Goal: Transaction & Acquisition: Purchase product/service

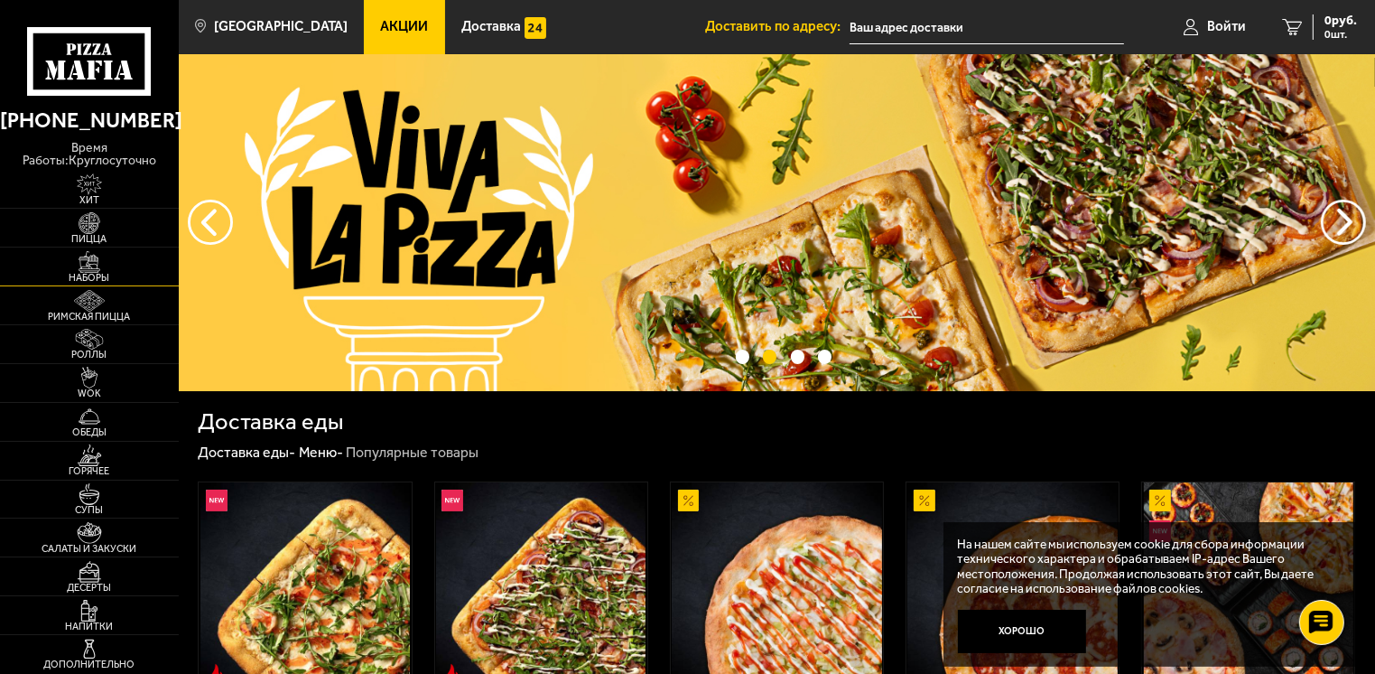
click at [95, 273] on span "Наборы" at bounding box center [89, 278] width 179 height 10
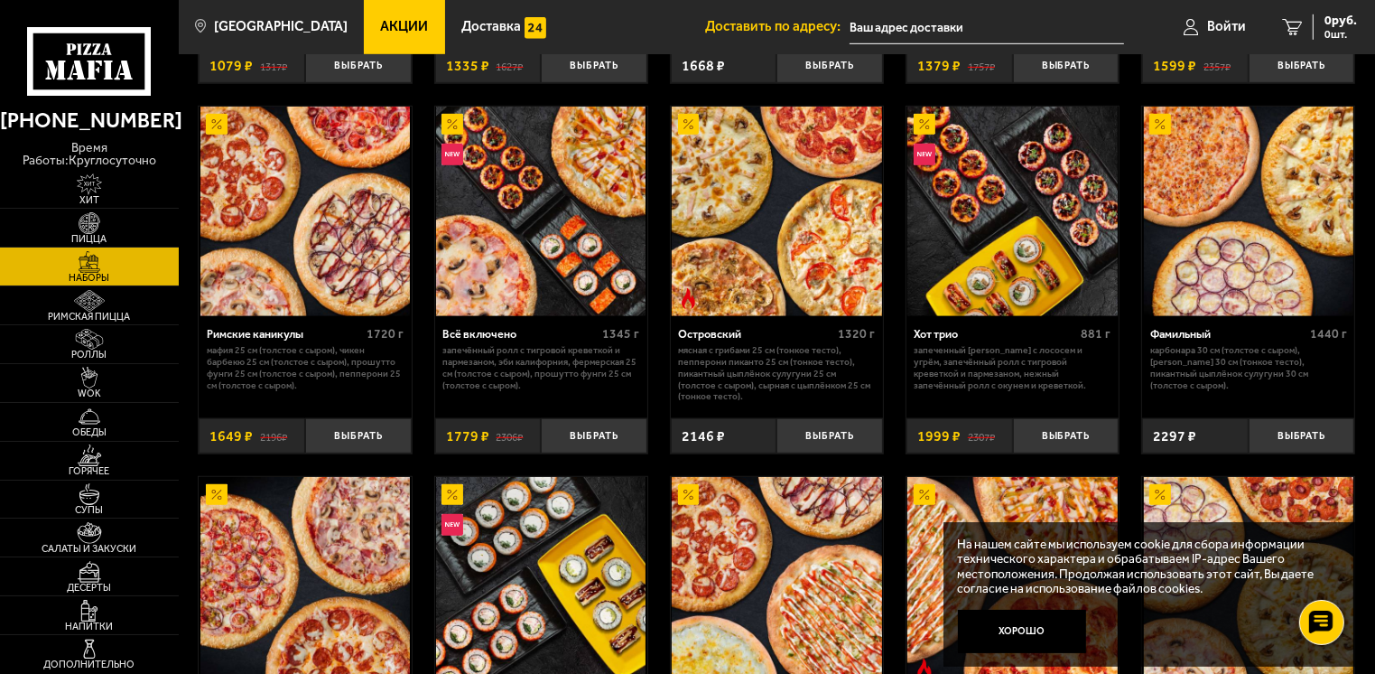
scroll to position [1174, 0]
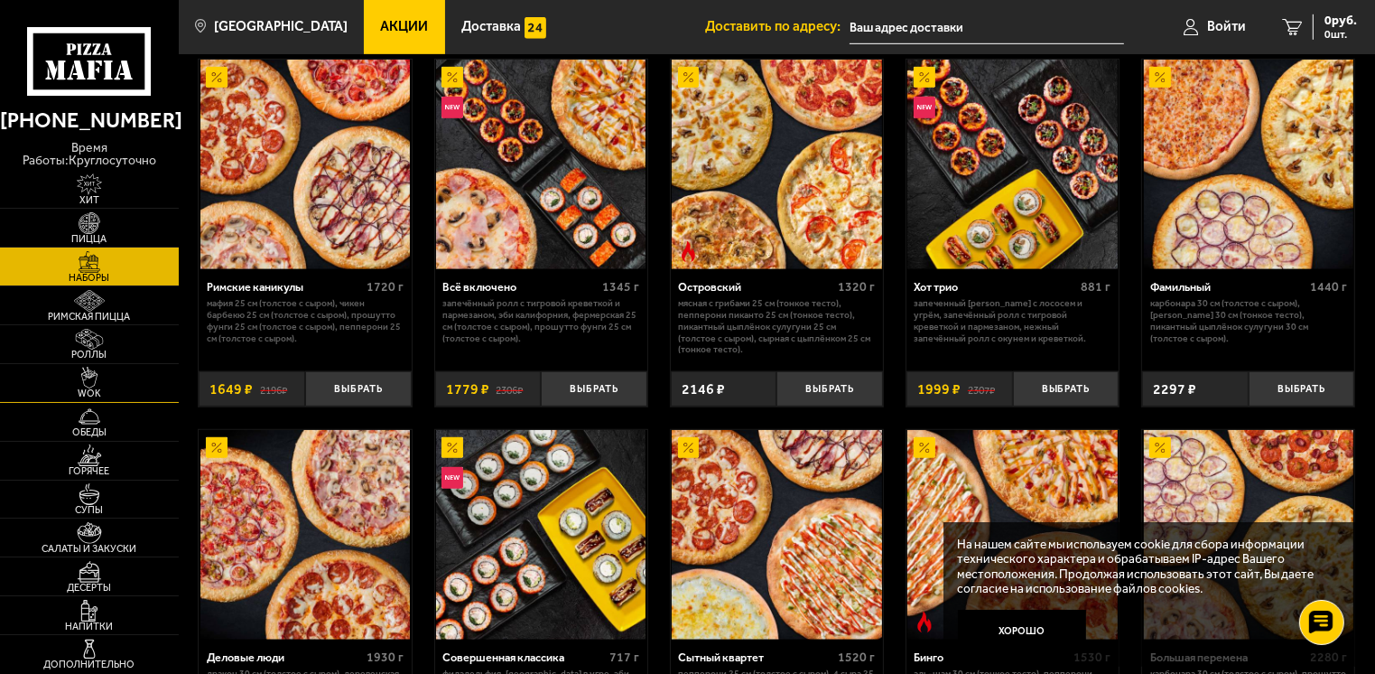
click at [92, 374] on img at bounding box center [89, 378] width 55 height 22
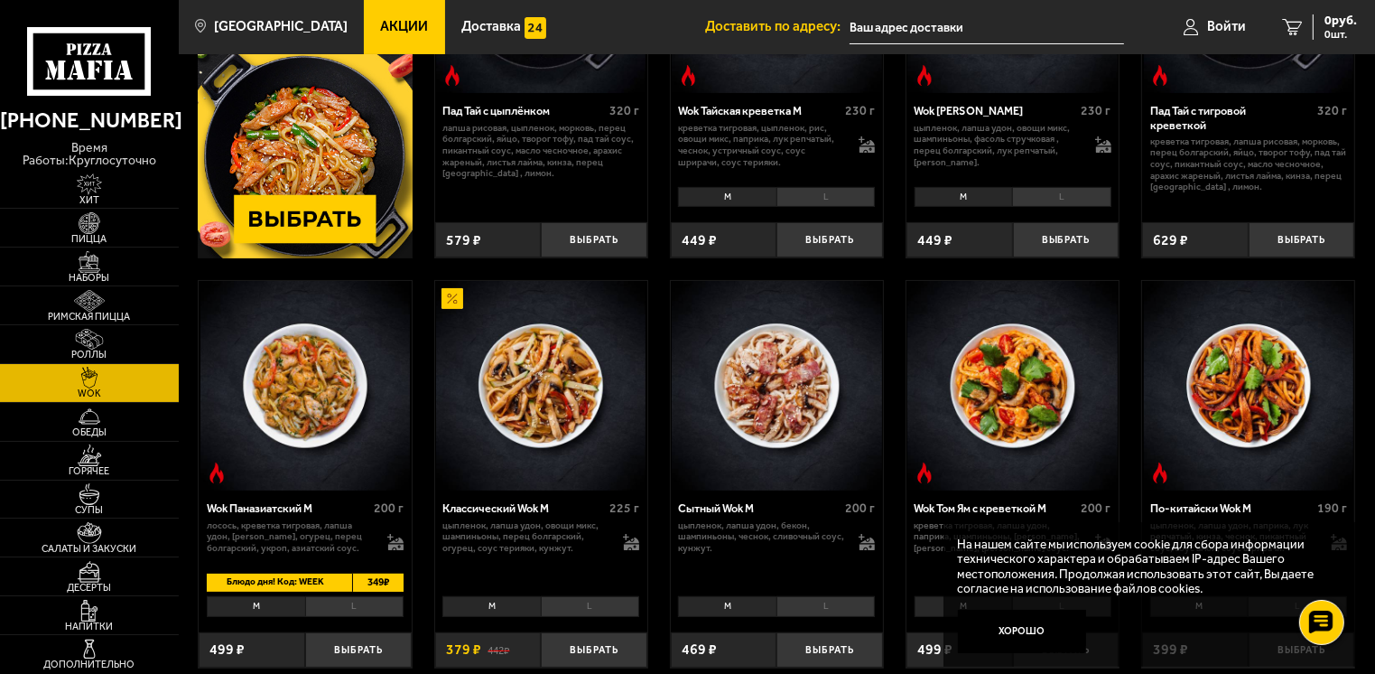
scroll to position [90, 0]
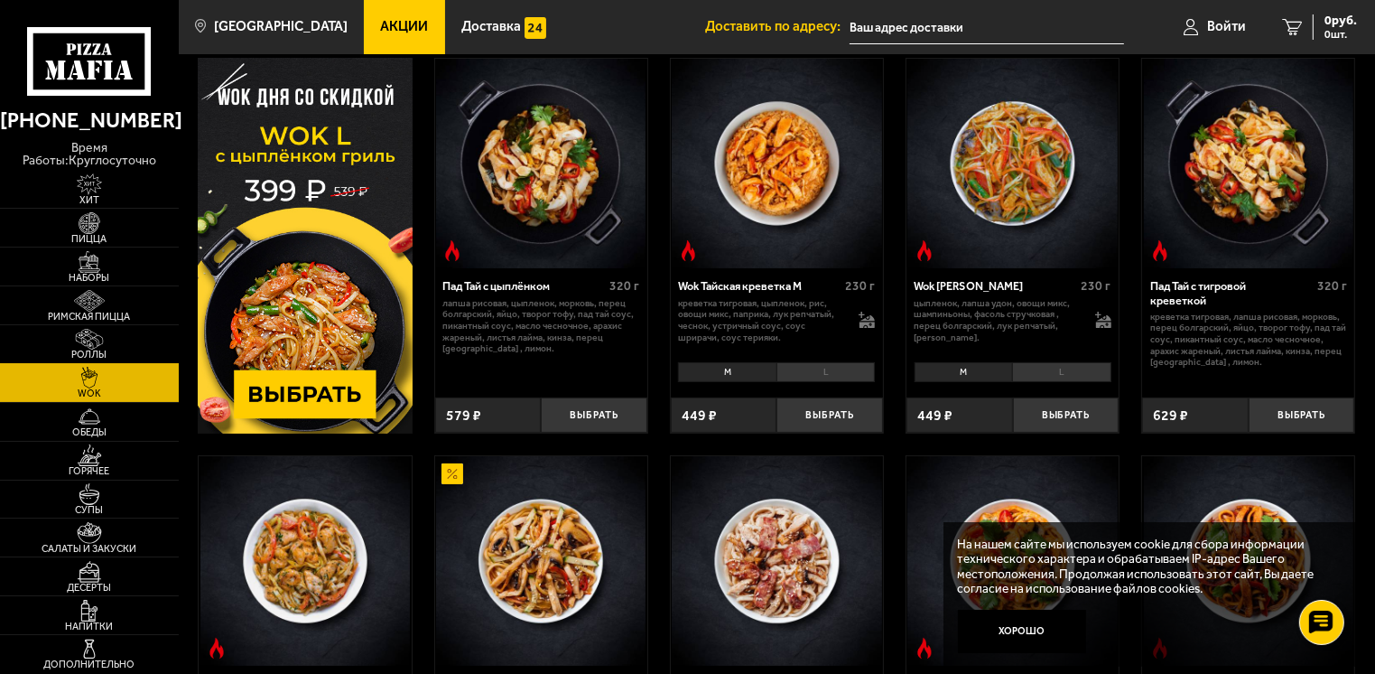
click at [100, 329] on img at bounding box center [89, 340] width 55 height 22
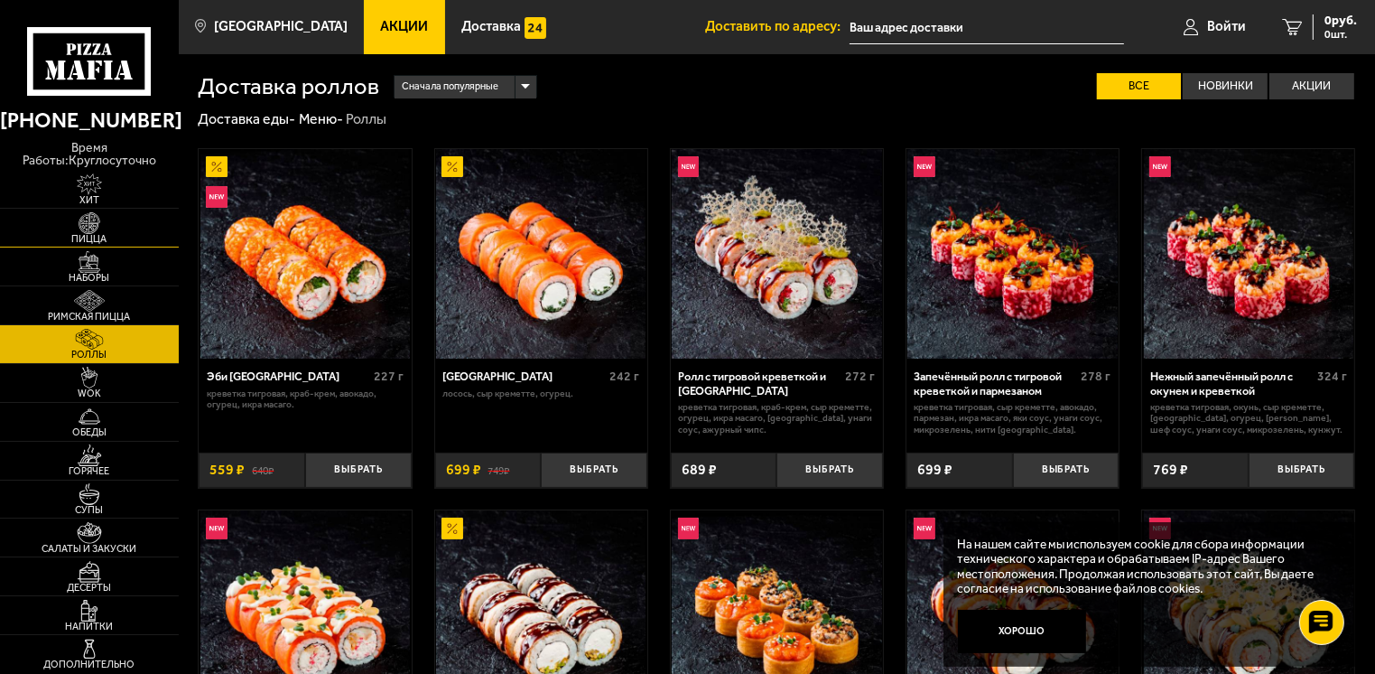
click at [95, 234] on span "Пицца" at bounding box center [89, 239] width 179 height 10
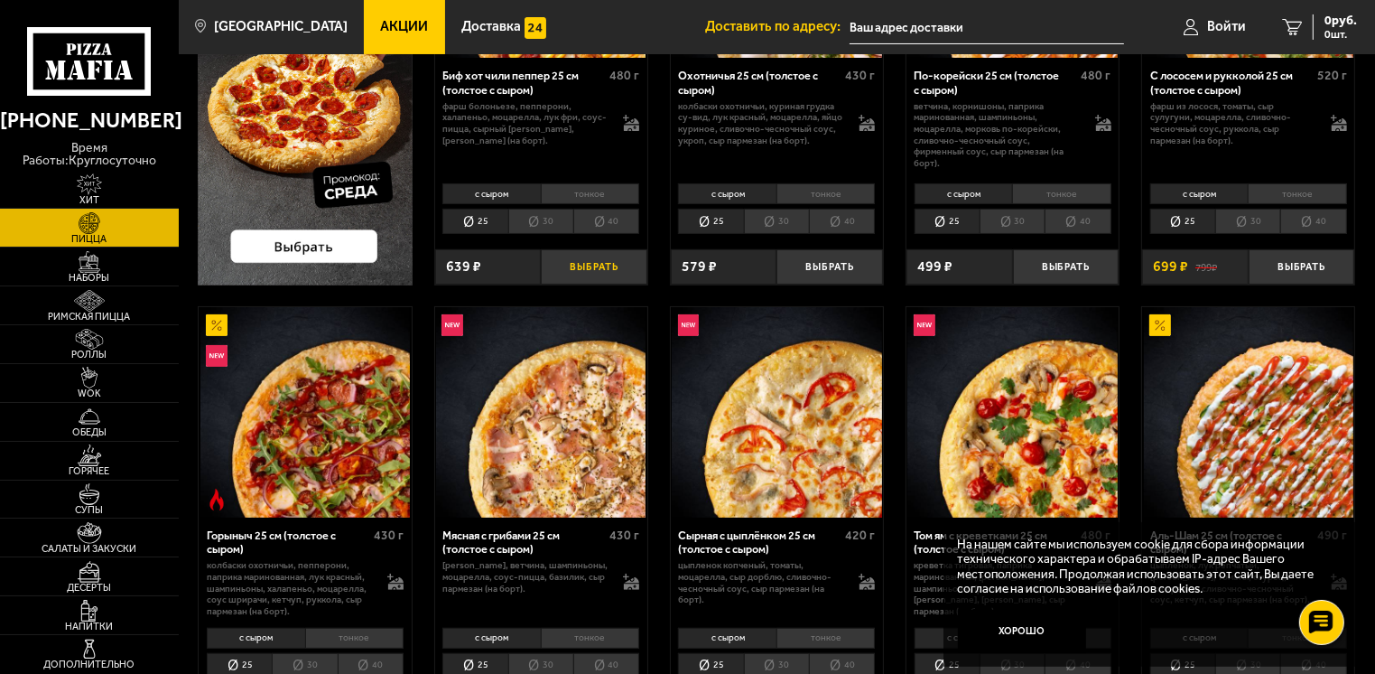
scroll to position [542, 0]
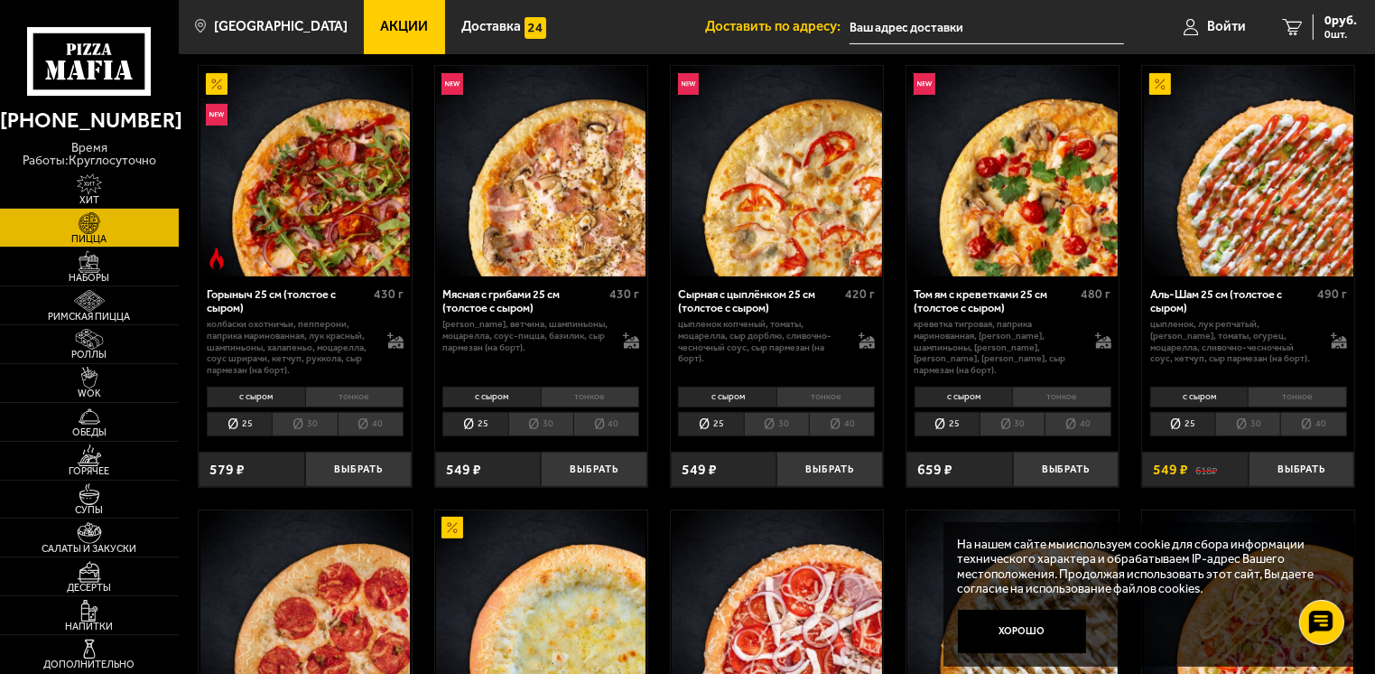
click at [350, 398] on li "тонкое" at bounding box center [354, 396] width 98 height 21
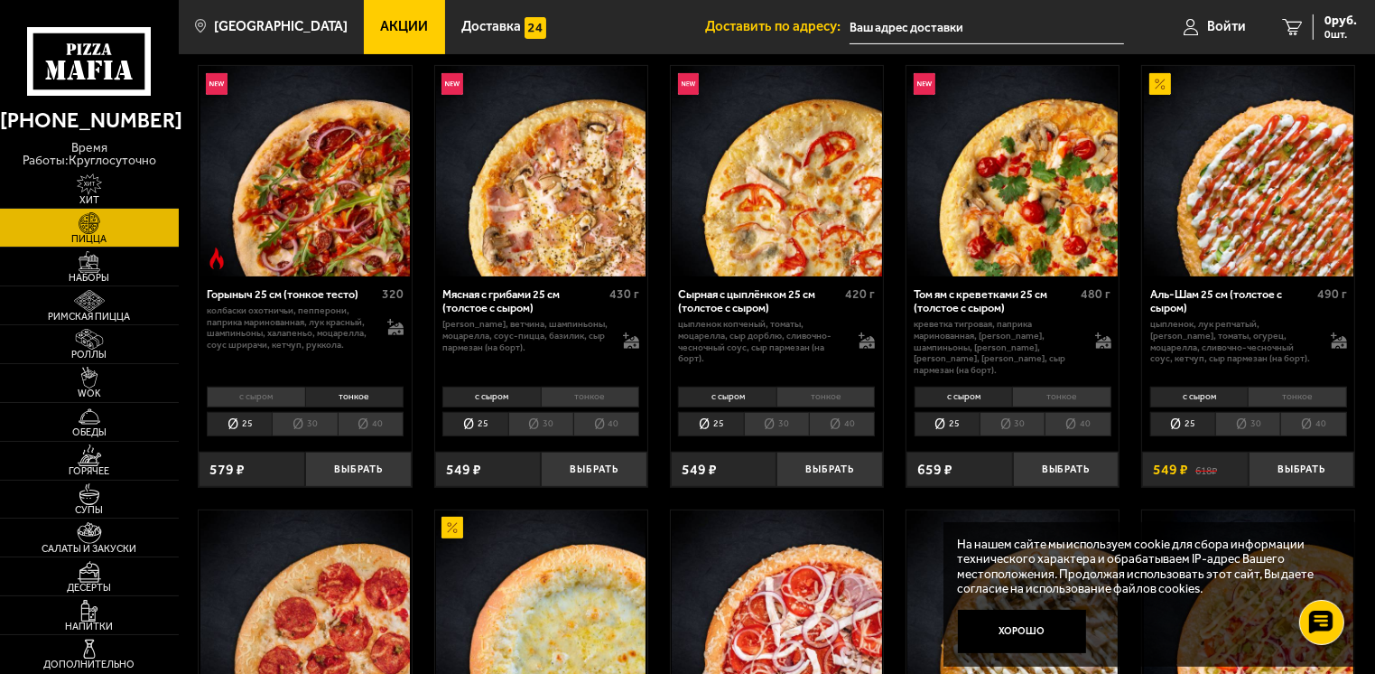
click at [259, 386] on li "с сыром" at bounding box center [256, 396] width 98 height 21
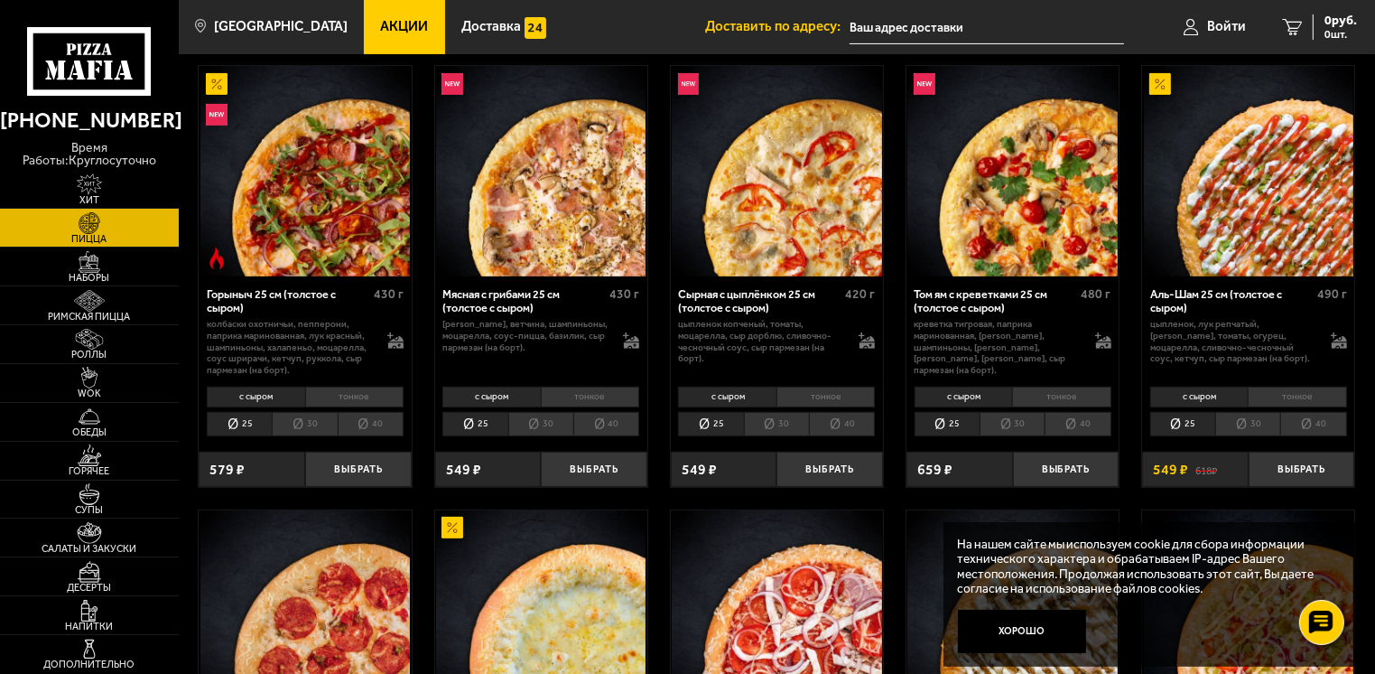
click at [306, 428] on li "30" at bounding box center [304, 424] width 65 height 25
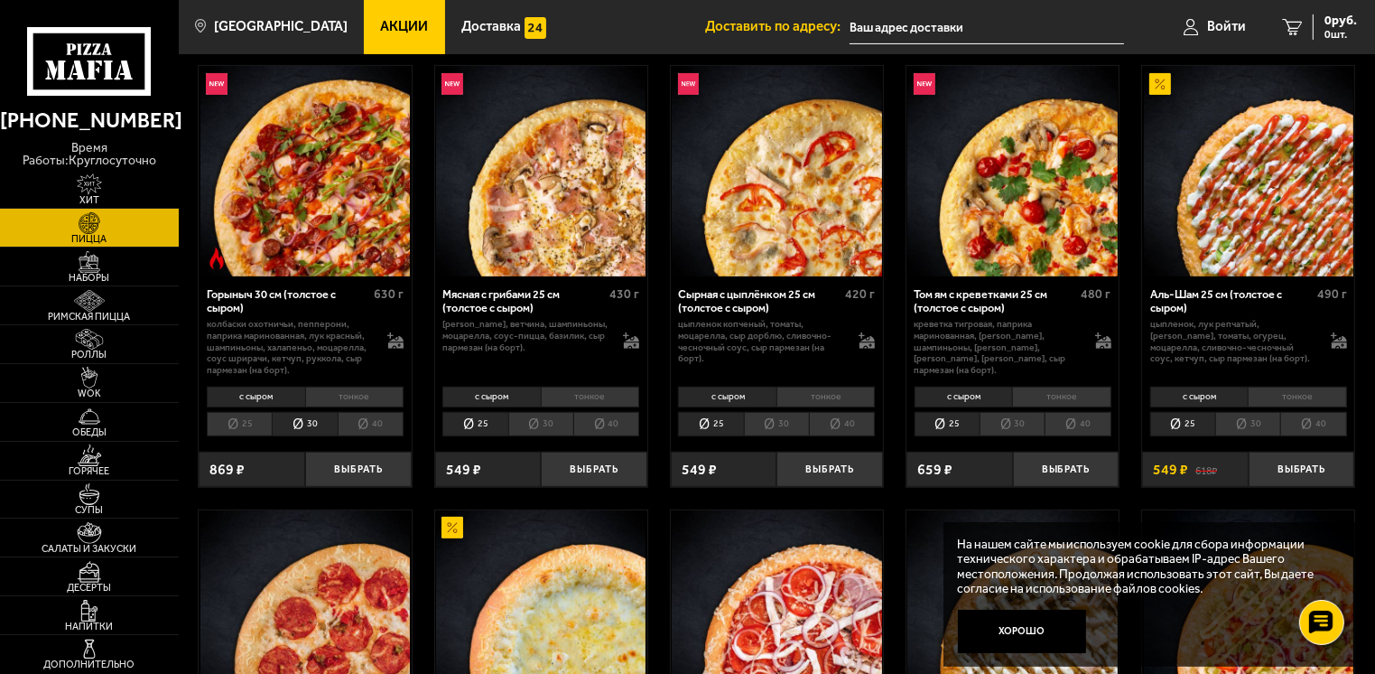
click at [356, 429] on li "40" at bounding box center [371, 424] width 66 height 25
click at [250, 423] on li "25" at bounding box center [239, 424] width 65 height 25
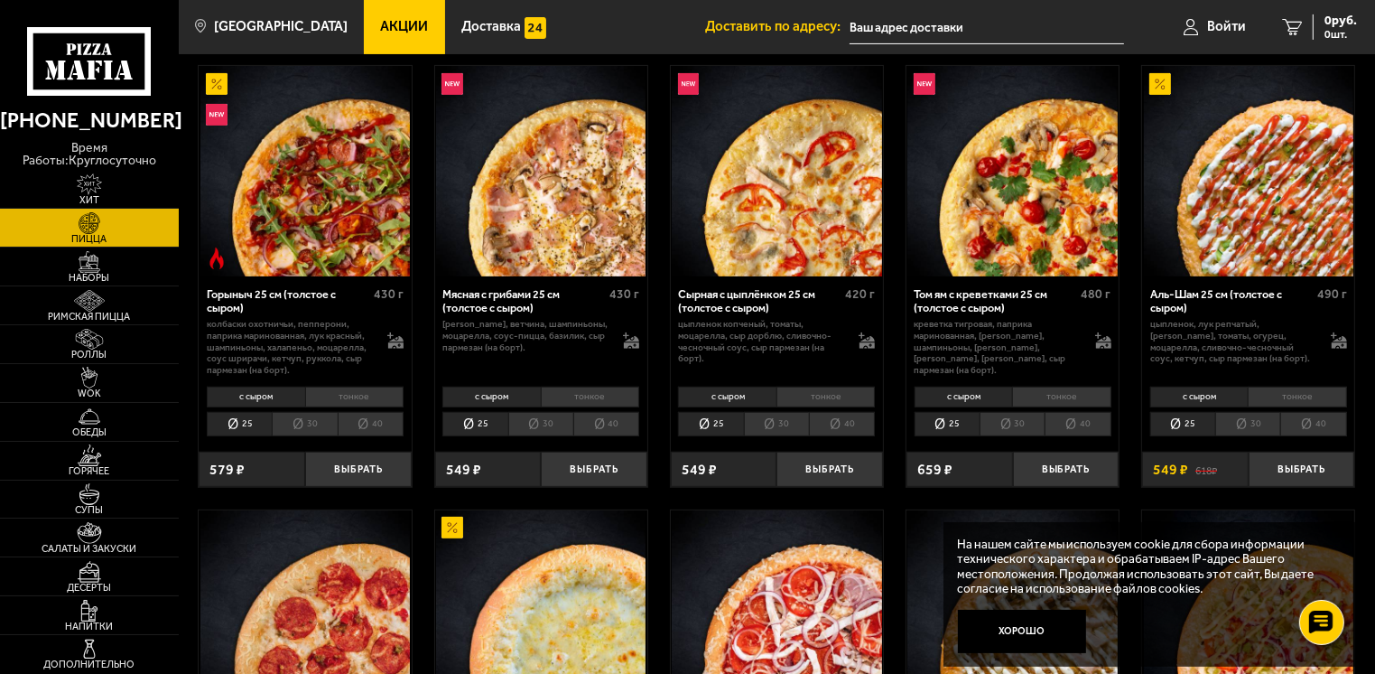
click at [339, 399] on li "тонкое" at bounding box center [354, 396] width 98 height 21
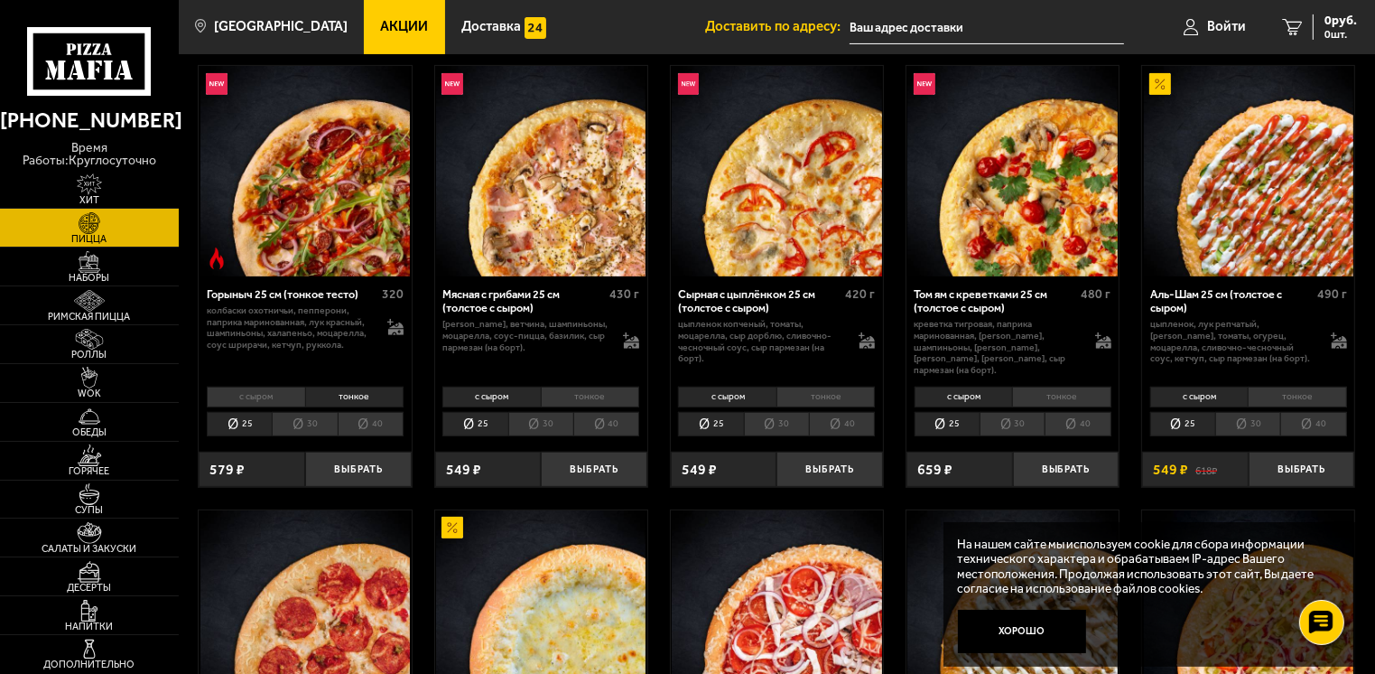
click at [243, 386] on li "с сыром" at bounding box center [256, 396] width 98 height 21
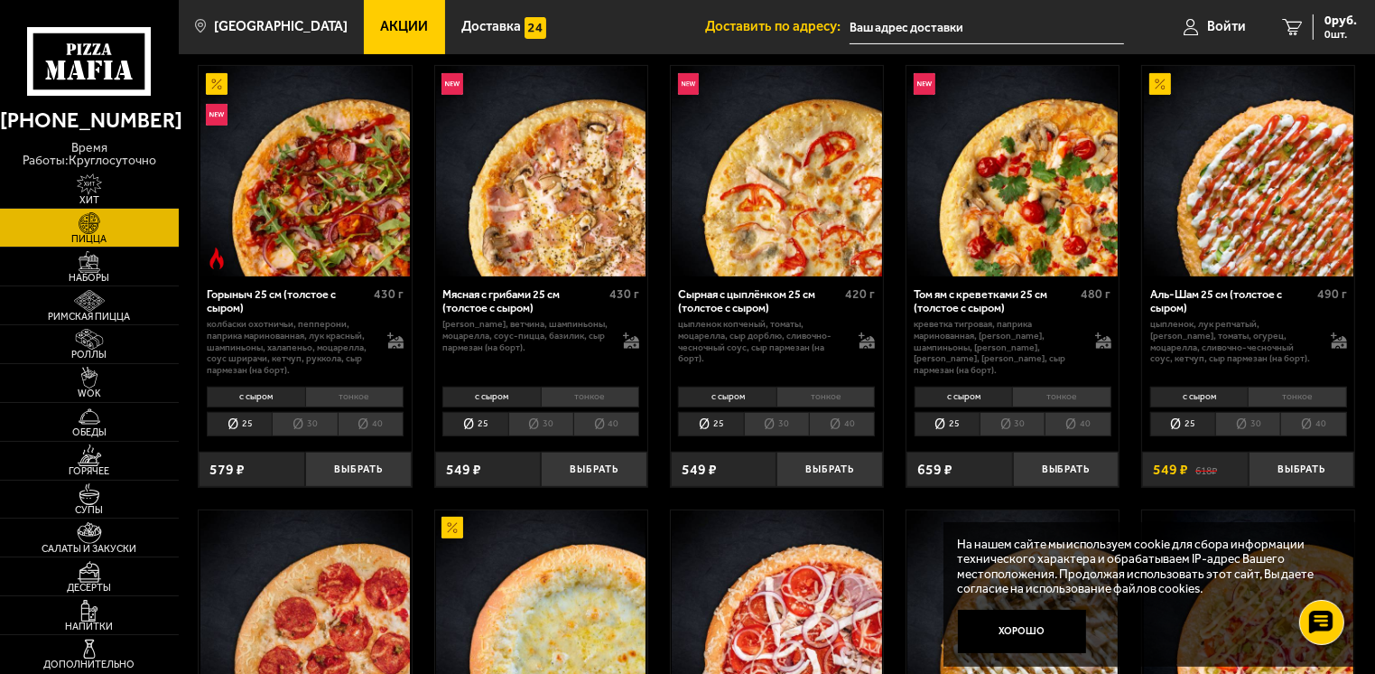
click at [1056, 395] on li "тонкое" at bounding box center [1061, 396] width 98 height 21
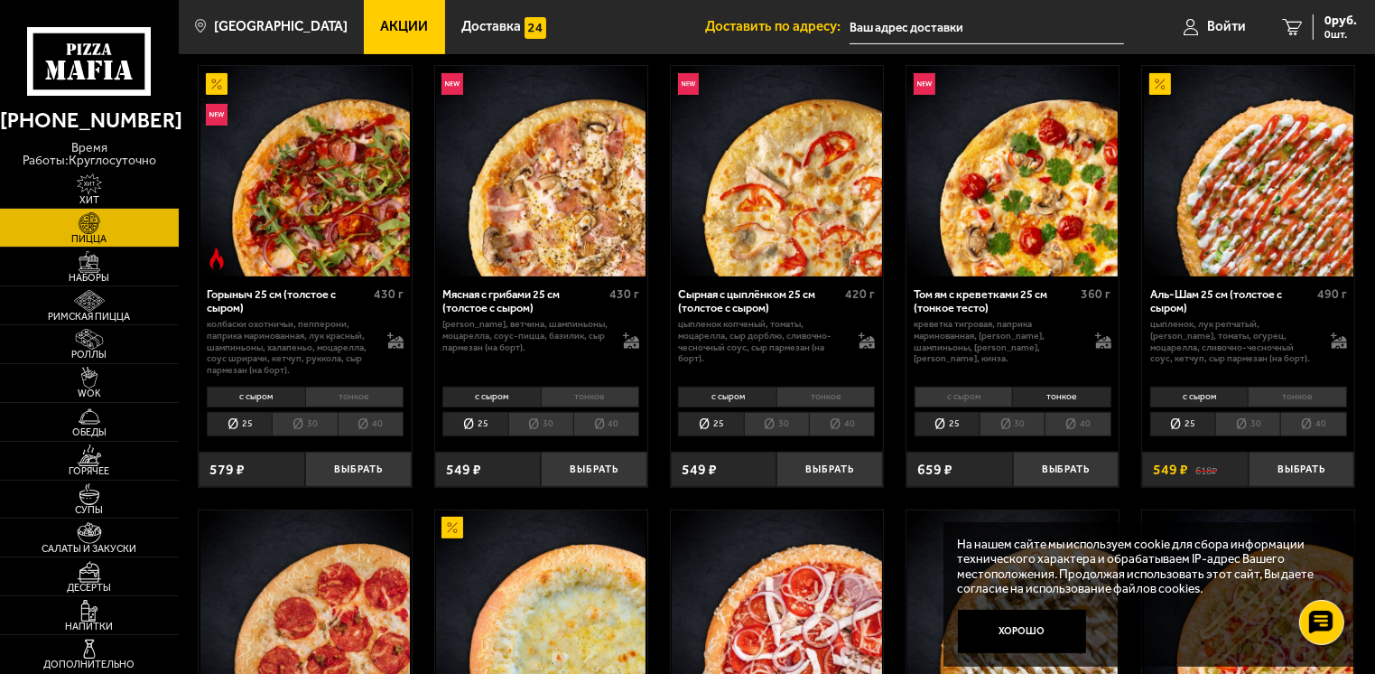
click at [982, 398] on li "с сыром" at bounding box center [964, 396] width 98 height 21
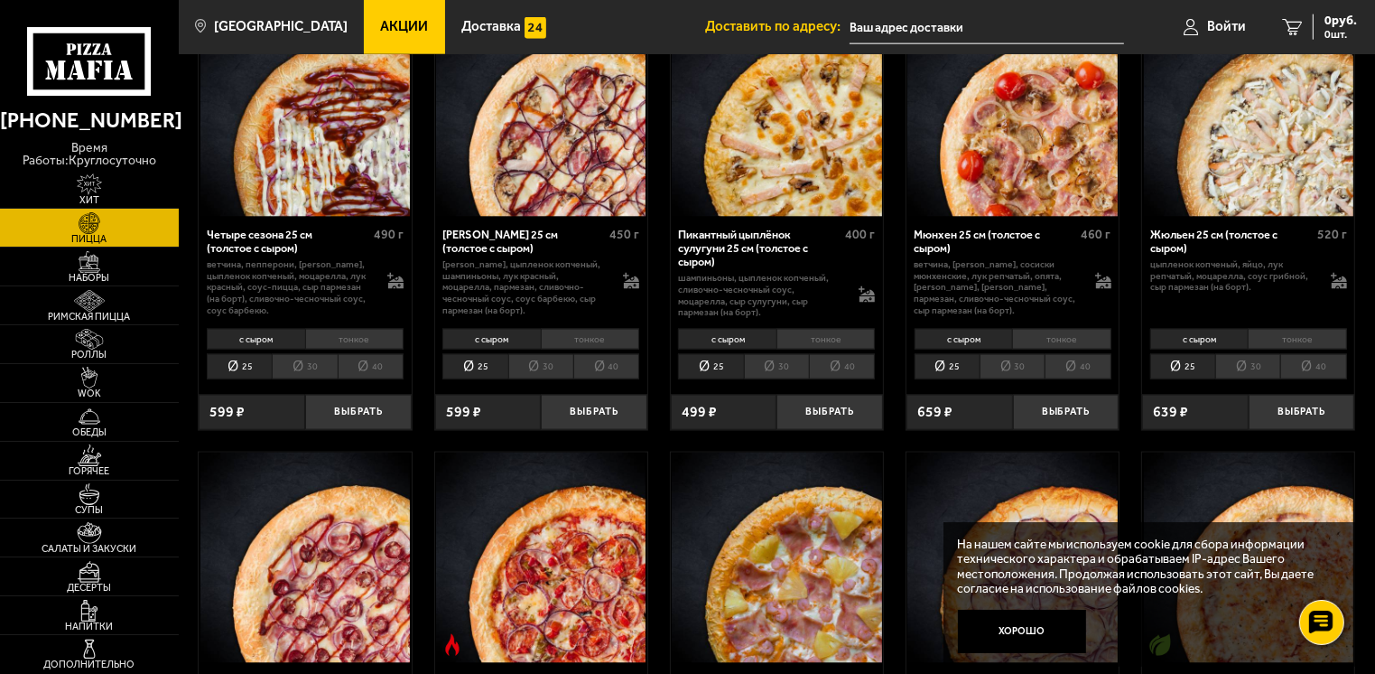
scroll to position [2618, 0]
